Goal: Information Seeking & Learning: Find contact information

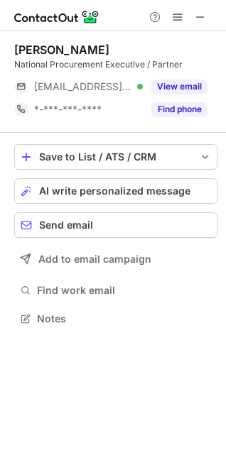
scroll to position [6, 6]
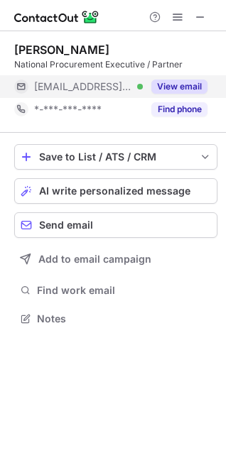
click at [188, 84] on button "View email" at bounding box center [179, 87] width 56 height 14
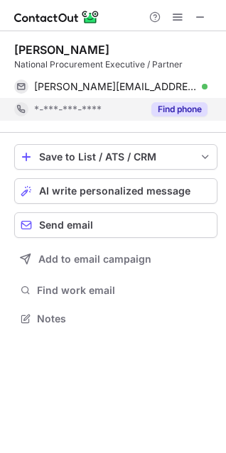
click at [190, 111] on button "Find phone" at bounding box center [179, 109] width 56 height 14
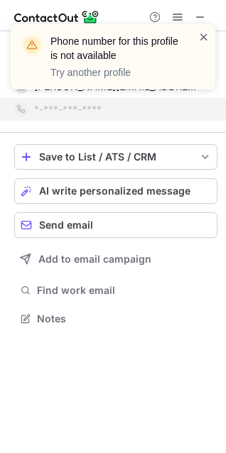
click at [200, 36] on span at bounding box center [203, 37] width 11 height 14
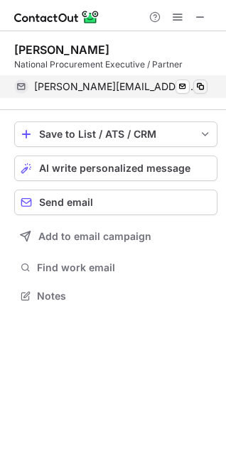
scroll to position [286, 226]
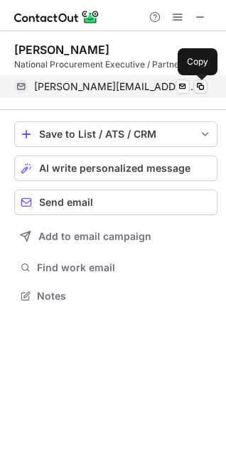
click at [201, 89] on span at bounding box center [200, 86] width 11 height 11
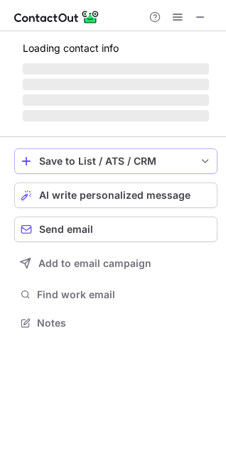
scroll to position [6, 6]
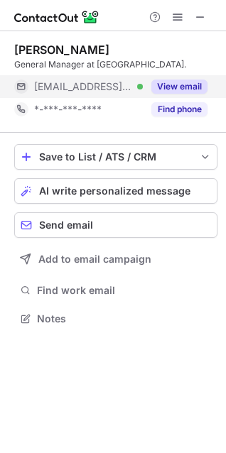
click at [166, 91] on button "View email" at bounding box center [179, 87] width 56 height 14
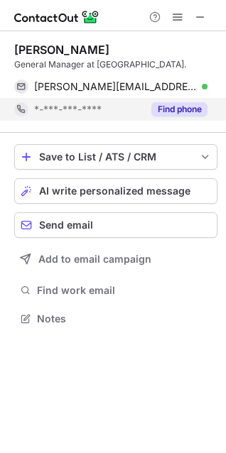
click at [193, 114] on button "Find phone" at bounding box center [179, 109] width 56 height 14
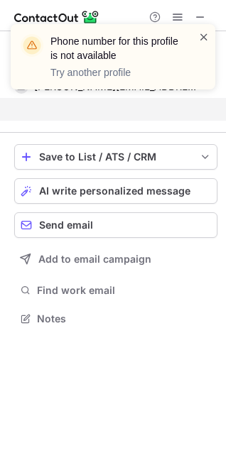
click at [206, 41] on span at bounding box center [203, 37] width 11 height 14
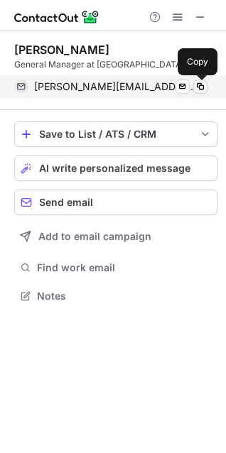
click at [198, 87] on span at bounding box center [200, 86] width 11 height 11
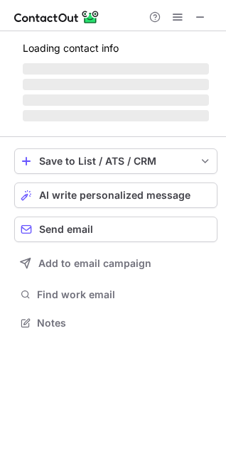
scroll to position [6, 6]
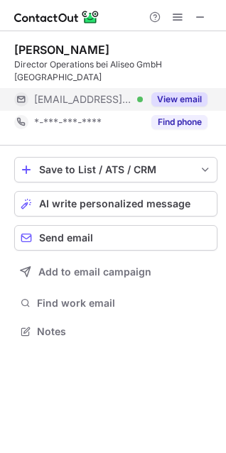
click at [183, 92] on button "View email" at bounding box center [179, 99] width 56 height 14
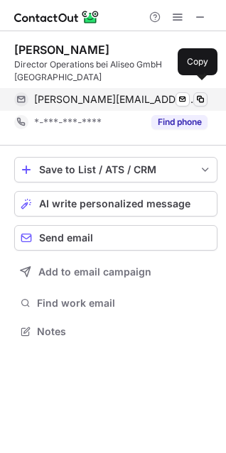
click at [204, 94] on span at bounding box center [200, 99] width 11 height 11
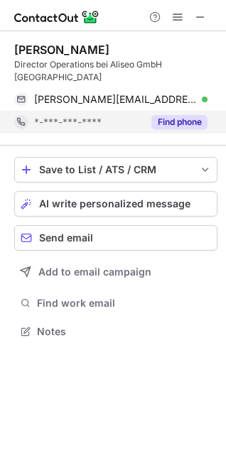
click at [166, 115] on button "Find phone" at bounding box center [179, 122] width 56 height 14
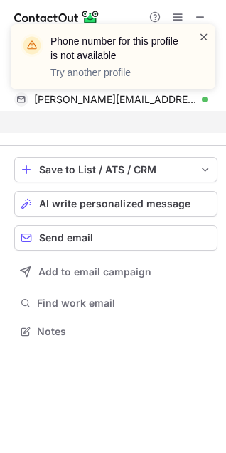
scroll to position [286, 226]
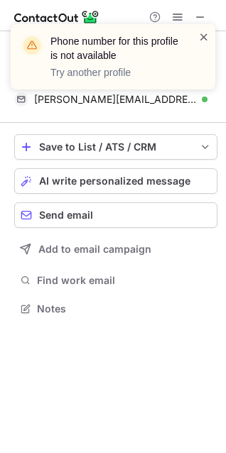
click at [210, 38] on span at bounding box center [203, 37] width 11 height 14
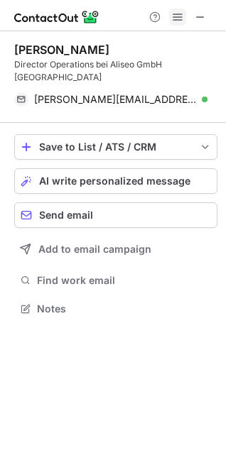
click at [182, 18] on span at bounding box center [177, 16] width 11 height 11
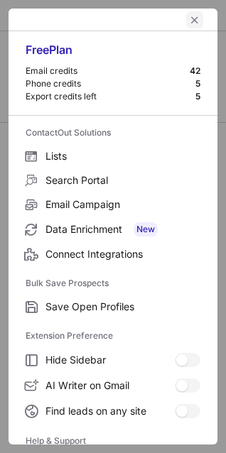
click at [189, 18] on span "left-button" at bounding box center [194, 19] width 11 height 11
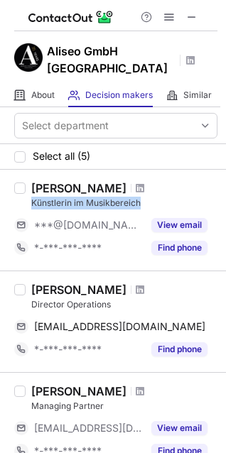
drag, startPoint x: 149, startPoint y: 185, endPoint x: 31, endPoint y: 183, distance: 118.0
click at [31, 197] on div "Künstlerin im Musikbereich" at bounding box center [124, 203] width 186 height 13
copy div "Künstlerin im Musikbereich"
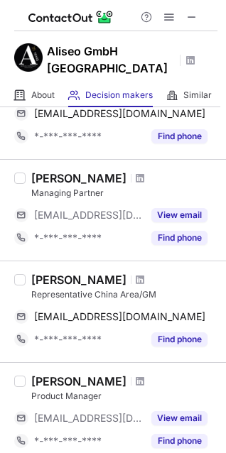
scroll to position [284, 0]
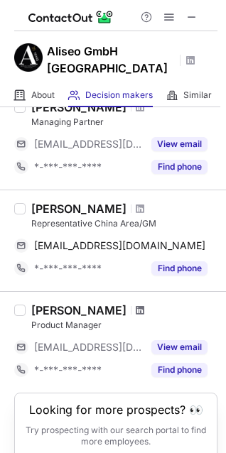
click at [136, 305] on span at bounding box center [140, 310] width 9 height 11
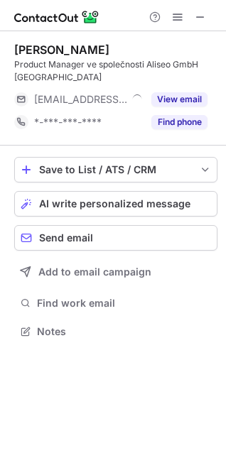
scroll to position [321, 226]
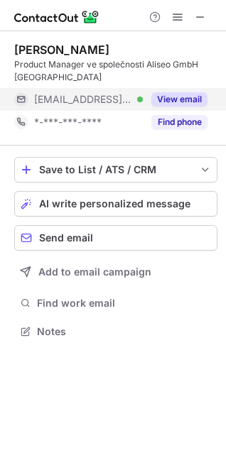
click at [168, 92] on div "View email" at bounding box center [175, 99] width 65 height 23
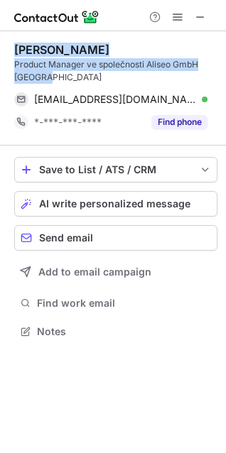
drag, startPoint x: 15, startPoint y: 47, endPoint x: 52, endPoint y: 75, distance: 46.2
click at [52, 75] on div "[PERSON_NAME] Product Manager ve společnosti Aliseo GmbH [GEOGRAPHIC_DATA]" at bounding box center [115, 63] width 203 height 41
copy div "Jiří Dostál Product Manager ve společnosti Aliseo GmbH Germany"
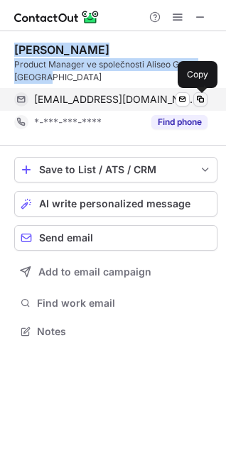
click at [204, 104] on span at bounding box center [200, 99] width 11 height 11
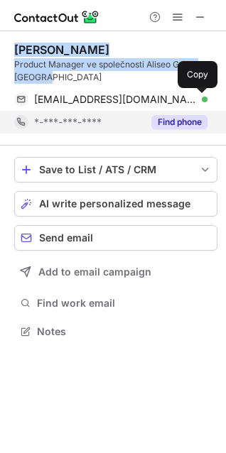
click at [175, 128] on button "Find phone" at bounding box center [179, 122] width 56 height 14
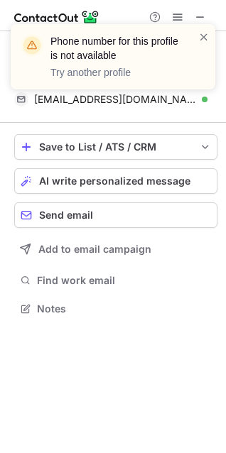
scroll to position [298, 226]
click at [204, 40] on span at bounding box center [203, 37] width 11 height 14
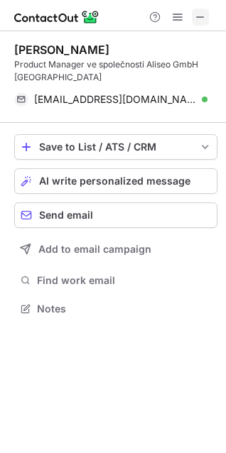
click at [205, 16] on span at bounding box center [200, 16] width 11 height 11
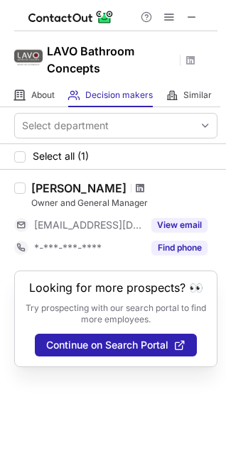
click at [136, 193] on span at bounding box center [140, 188] width 9 height 11
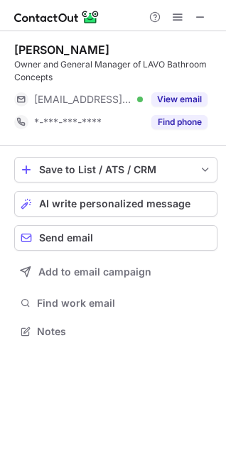
scroll to position [321, 226]
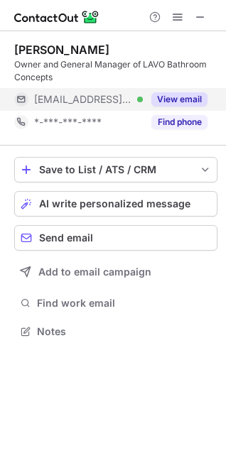
click at [187, 106] on button "View email" at bounding box center [179, 99] width 56 height 14
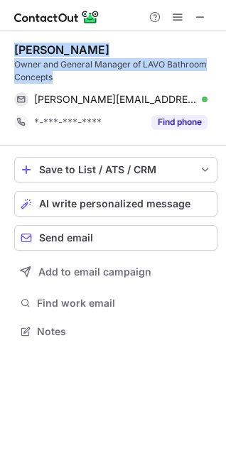
drag, startPoint x: 11, startPoint y: 48, endPoint x: 59, endPoint y: 74, distance: 54.4
click at [59, 74] on div "Kate Cameron Owner and General Manager of LAVO Bathroom Concepts kate@lavo.co.z…" at bounding box center [113, 192] width 226 height 322
copy div "Kate Cameron Owner and General Manager of LAVO Bathroom Concepts"
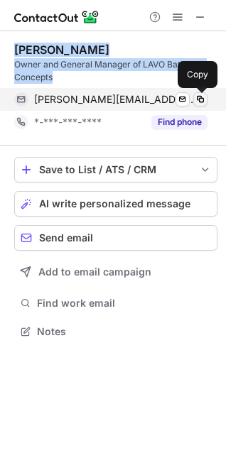
click at [201, 101] on span at bounding box center [200, 99] width 11 height 11
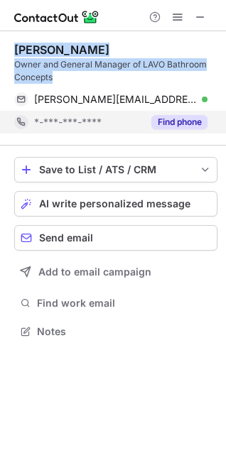
click at [183, 121] on button "Find phone" at bounding box center [179, 122] width 56 height 14
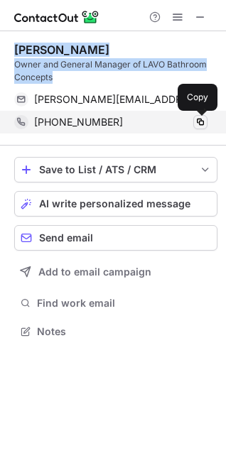
click at [205, 123] on span at bounding box center [200, 122] width 11 height 11
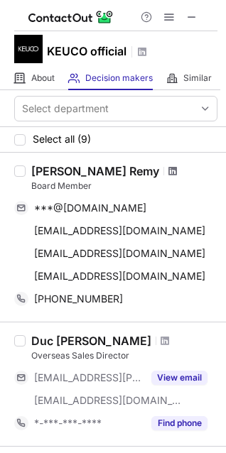
click at [177, 173] on span at bounding box center [172, 171] width 9 height 11
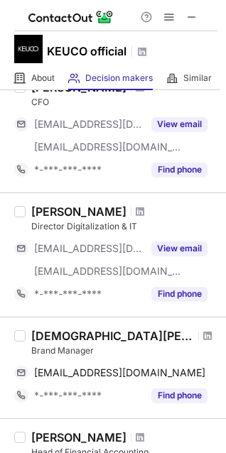
scroll to position [640, 0]
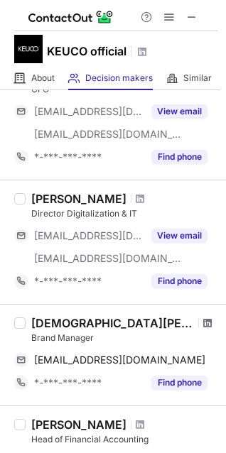
click at [203, 321] on span at bounding box center [207, 323] width 9 height 11
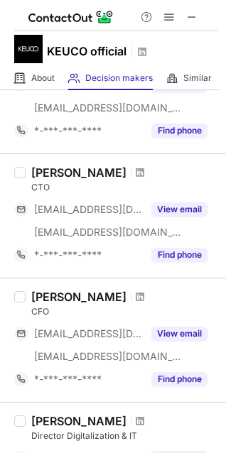
scroll to position [0, 0]
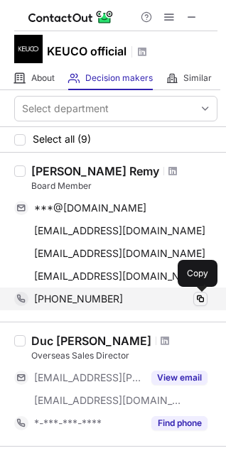
click at [198, 298] on span at bounding box center [200, 299] width 11 height 11
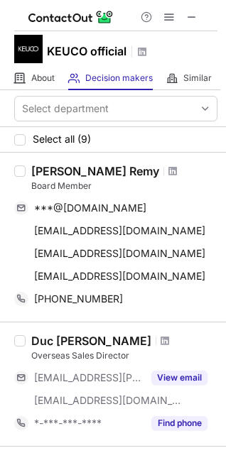
scroll to position [71, 0]
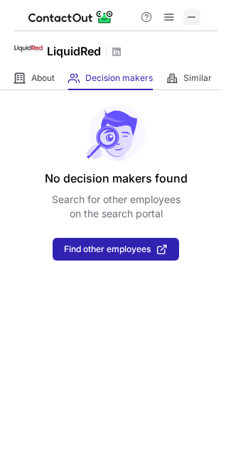
click at [188, 21] on span at bounding box center [191, 16] width 11 height 11
click at [194, 16] on span at bounding box center [191, 16] width 11 height 11
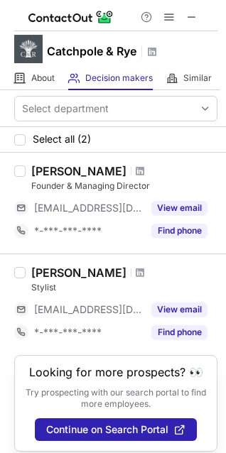
scroll to position [22, 0]
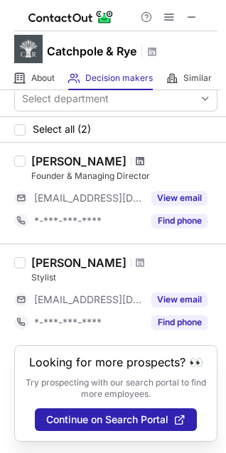
click at [136, 156] on span at bounding box center [140, 161] width 9 height 11
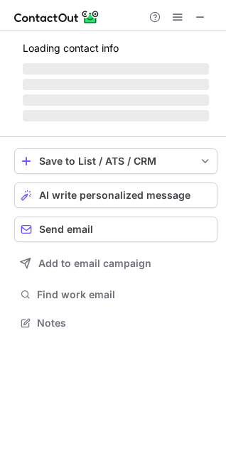
scroll to position [354, 226]
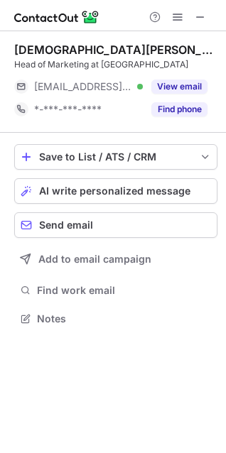
scroll to position [308, 226]
click at [207, 18] on button at bounding box center [200, 17] width 17 height 17
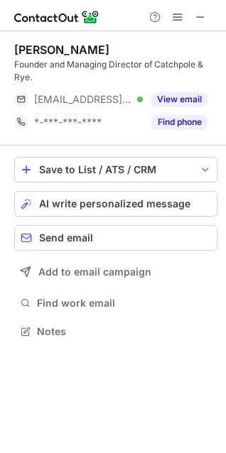
scroll to position [321, 226]
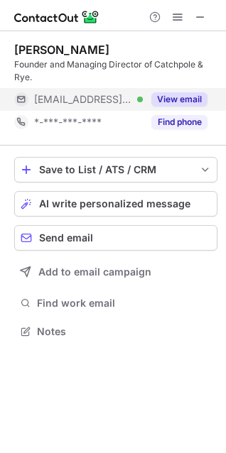
click at [181, 100] on button "View email" at bounding box center [179, 99] width 56 height 14
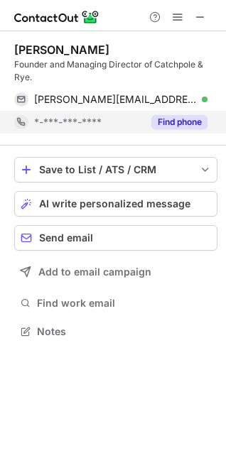
click at [187, 122] on button "Find phone" at bounding box center [179, 122] width 56 height 14
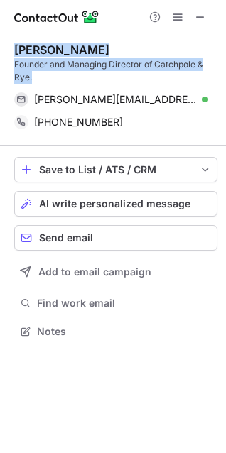
drag, startPoint x: 17, startPoint y: 45, endPoint x: 43, endPoint y: 75, distance: 38.8
click at [43, 75] on div "Tony O'Donnell Founder and Managing Director of Catchpole & Rye." at bounding box center [115, 63] width 203 height 41
copy div "Tony O'Donnell Founder and Managing Director of Catchpole & Rye."
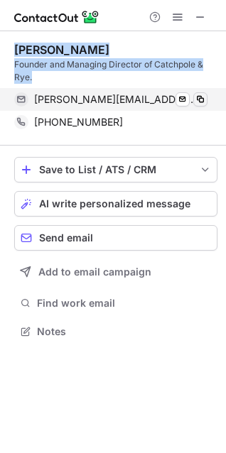
click at [204, 98] on span at bounding box center [200, 99] width 11 height 11
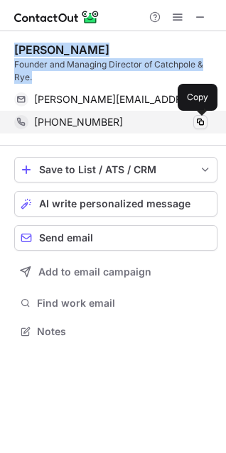
click at [195, 121] on span at bounding box center [200, 122] width 11 height 11
